Goal: Information Seeking & Learning: Learn about a topic

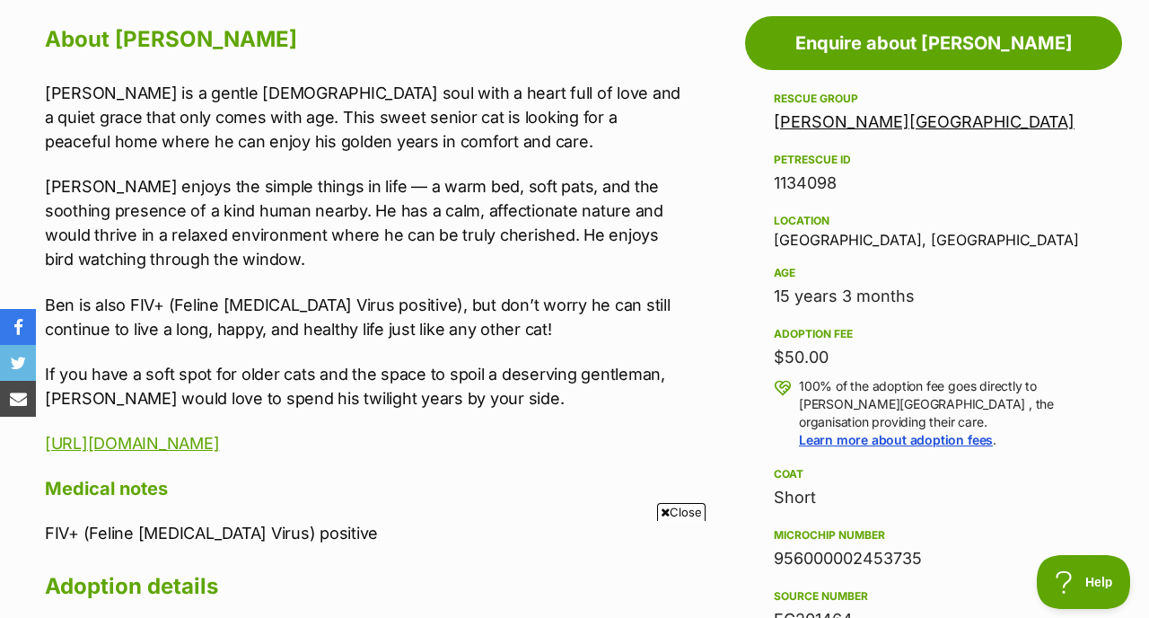
scroll to position [985, 0]
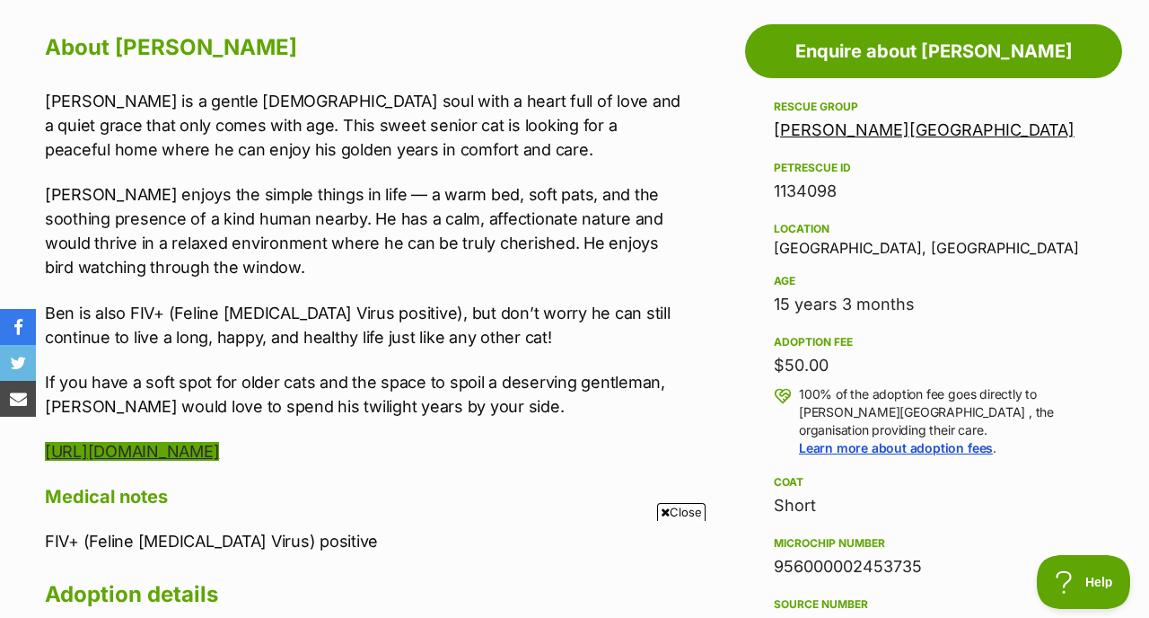
click at [219, 448] on link "[URL][DOMAIN_NAME]" at bounding box center [132, 451] width 174 height 19
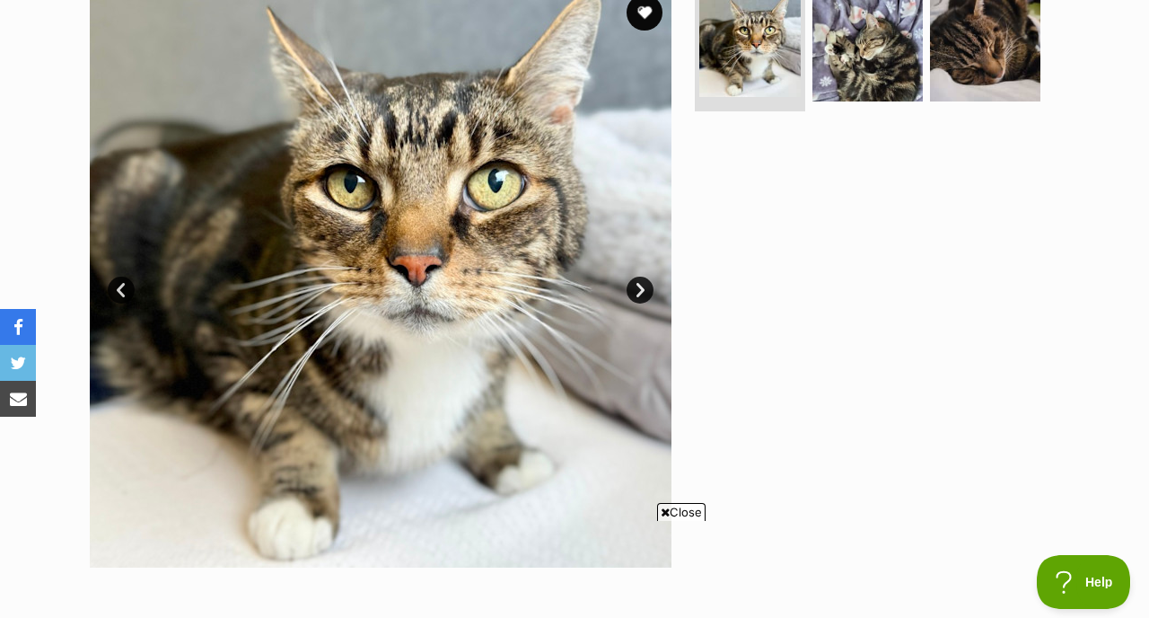
scroll to position [390, 0]
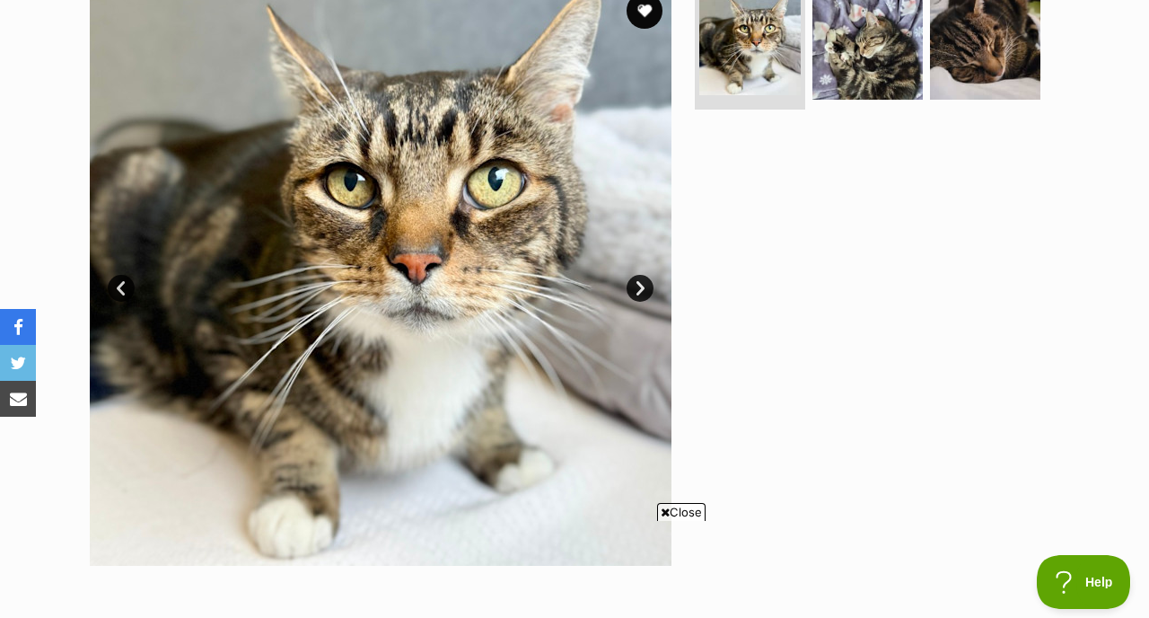
click at [630, 291] on link "Next" at bounding box center [639, 288] width 27 height 27
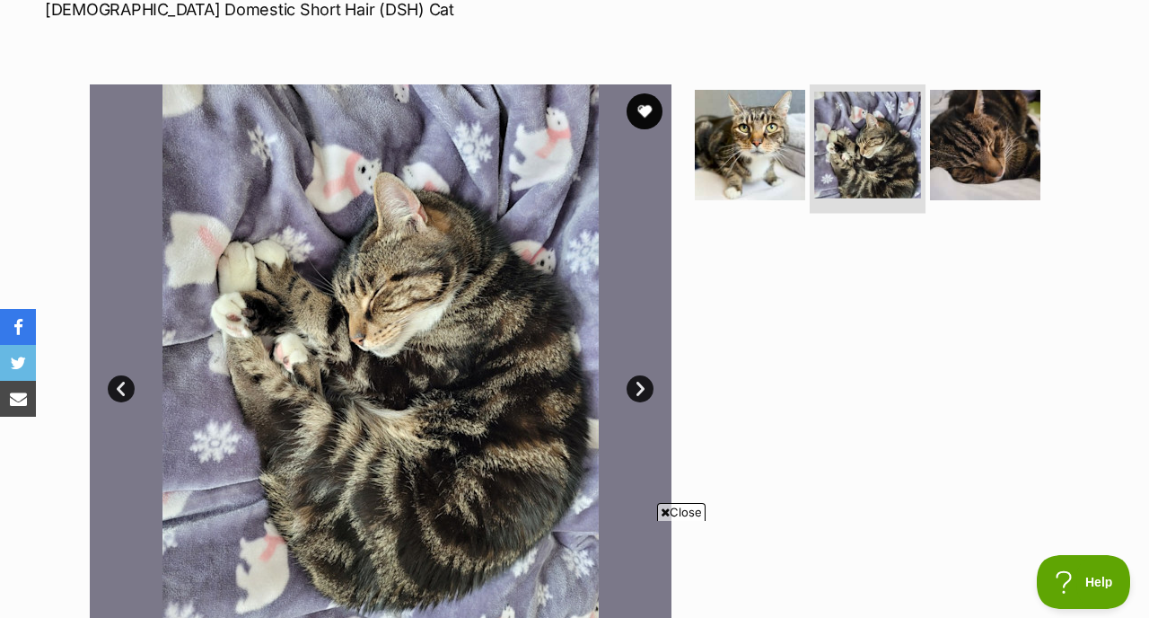
scroll to position [197, 0]
